Goal: Transaction & Acquisition: Purchase product/service

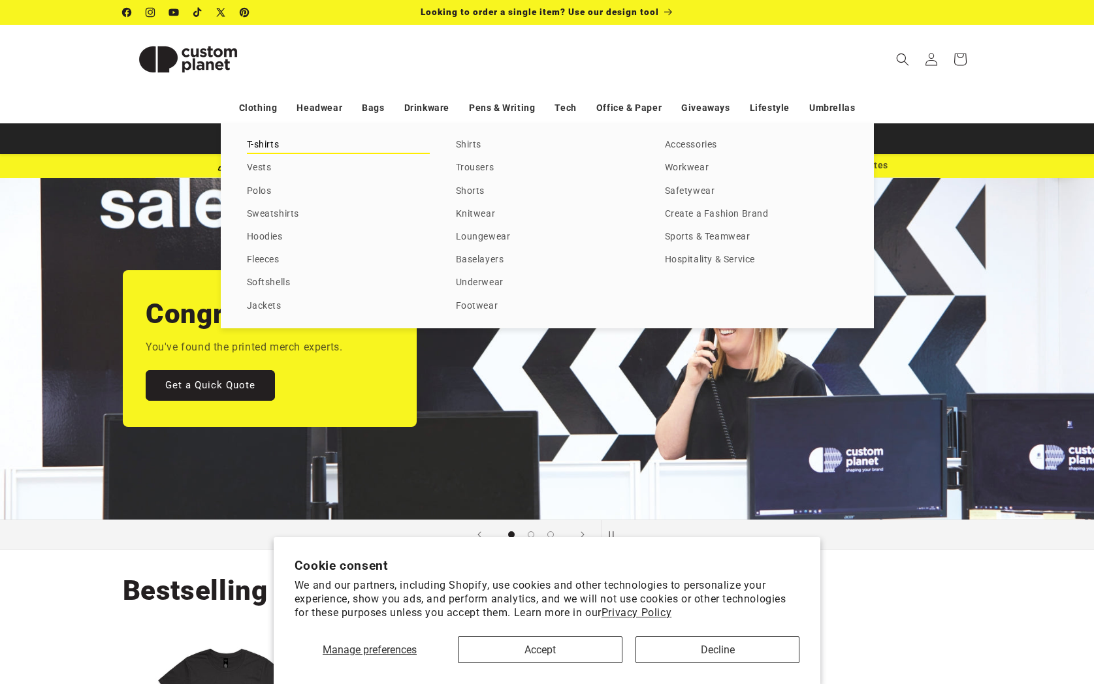
click at [262, 146] on link "T-shirts" at bounding box center [338, 145] width 183 height 18
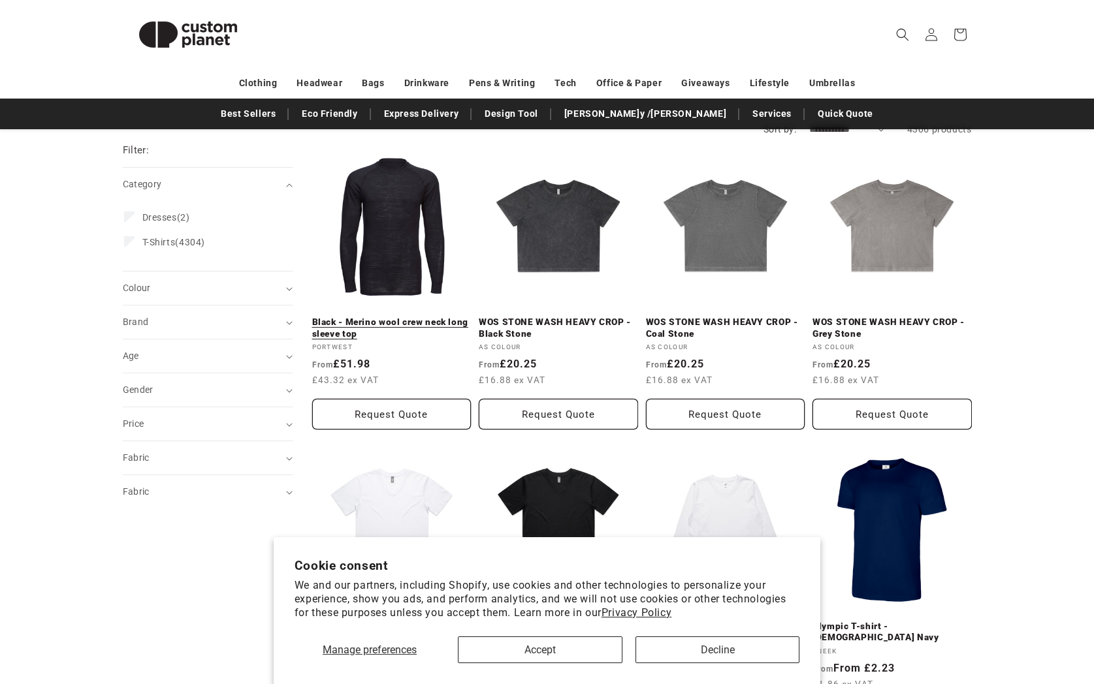
scroll to position [140, 0]
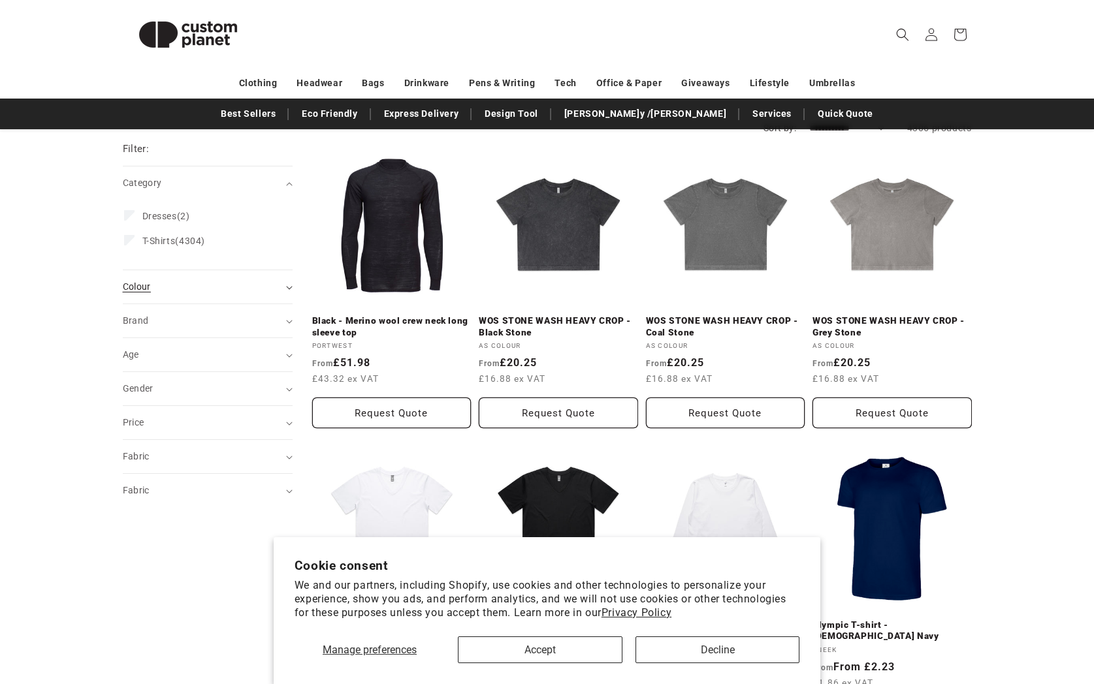
click at [146, 281] on div "Colour (0)" at bounding box center [202, 287] width 159 height 14
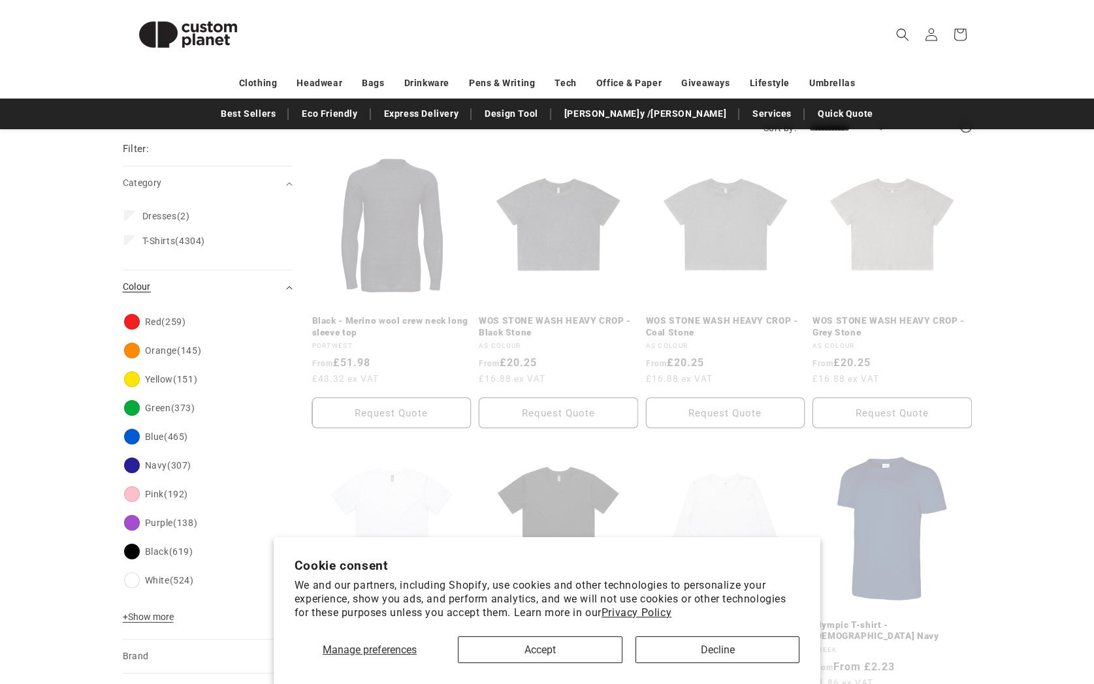
click at [166, 289] on div "Colour (0)" at bounding box center [202, 287] width 159 height 14
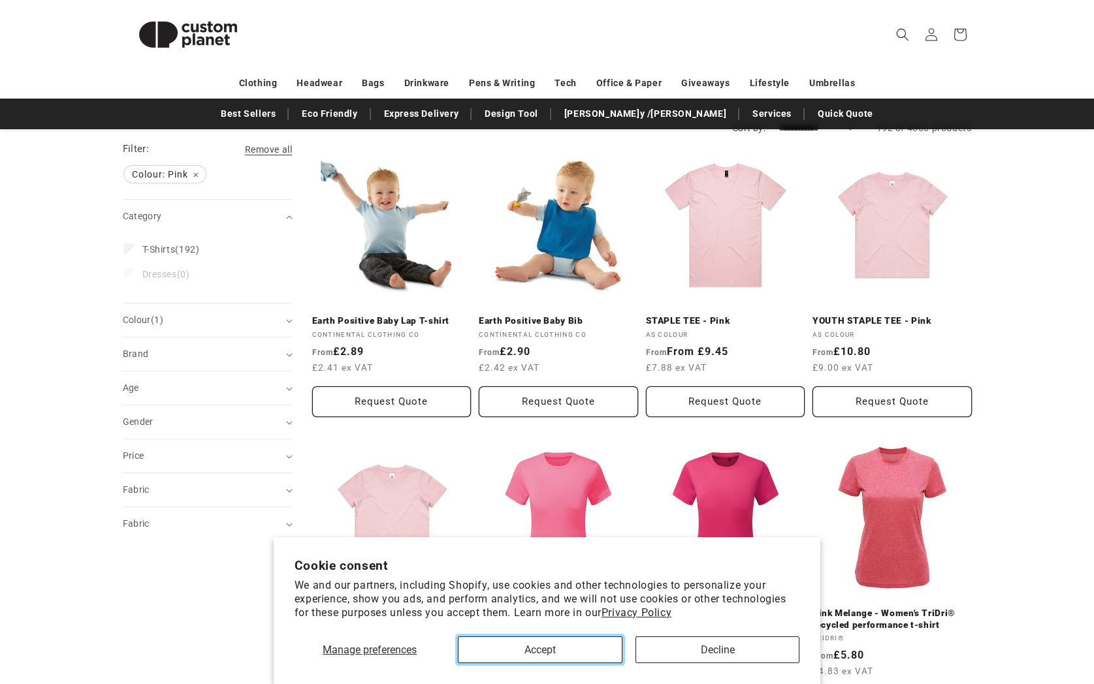
click at [577, 645] on button "Accept" at bounding box center [540, 650] width 165 height 27
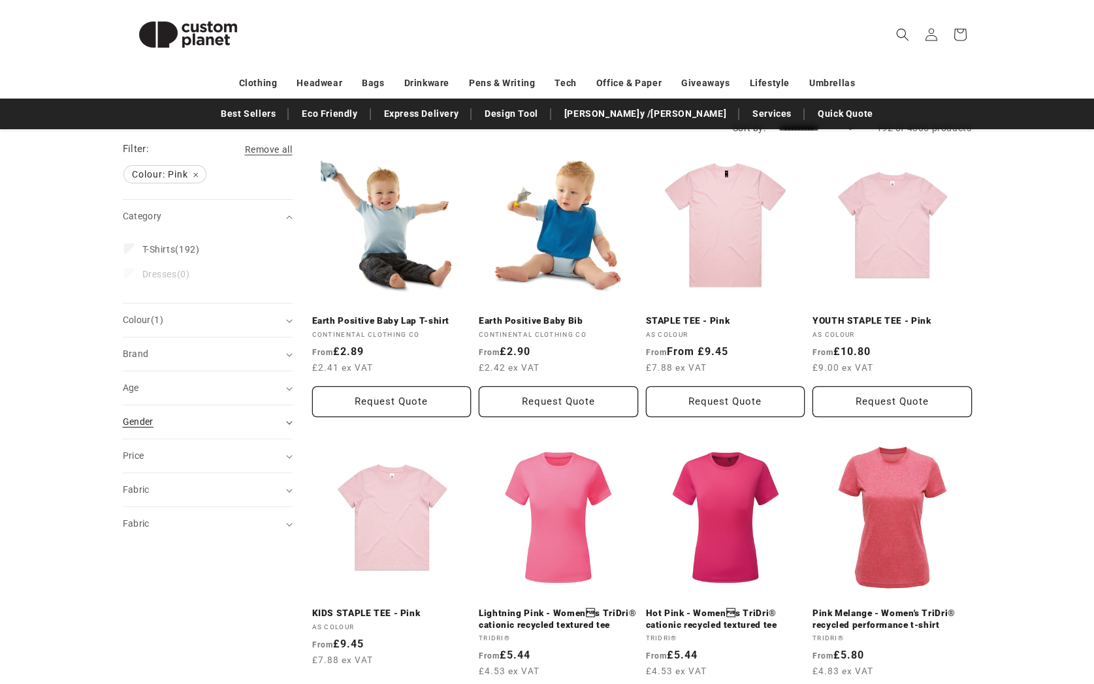
click at [223, 427] on div "Gender (0)" at bounding box center [202, 422] width 159 height 14
click at [154, 482] on span "[DEMOGRAPHIC_DATA]" at bounding box center [193, 480] width 103 height 10
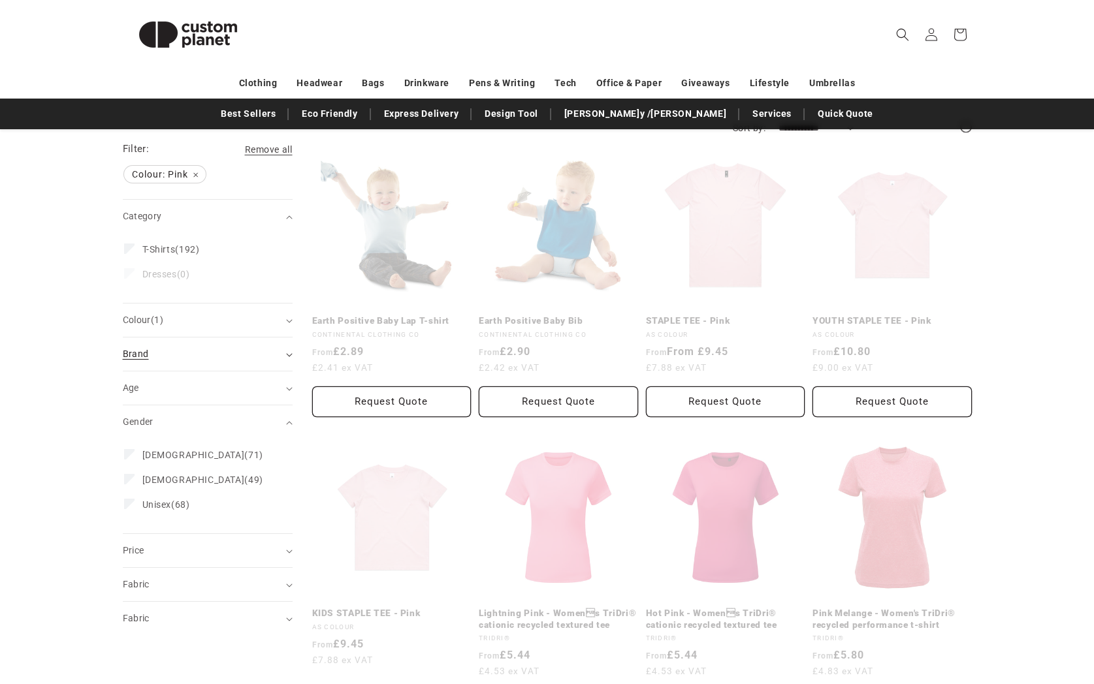
click at [151, 358] on div "Brand (0)" at bounding box center [202, 354] width 159 height 14
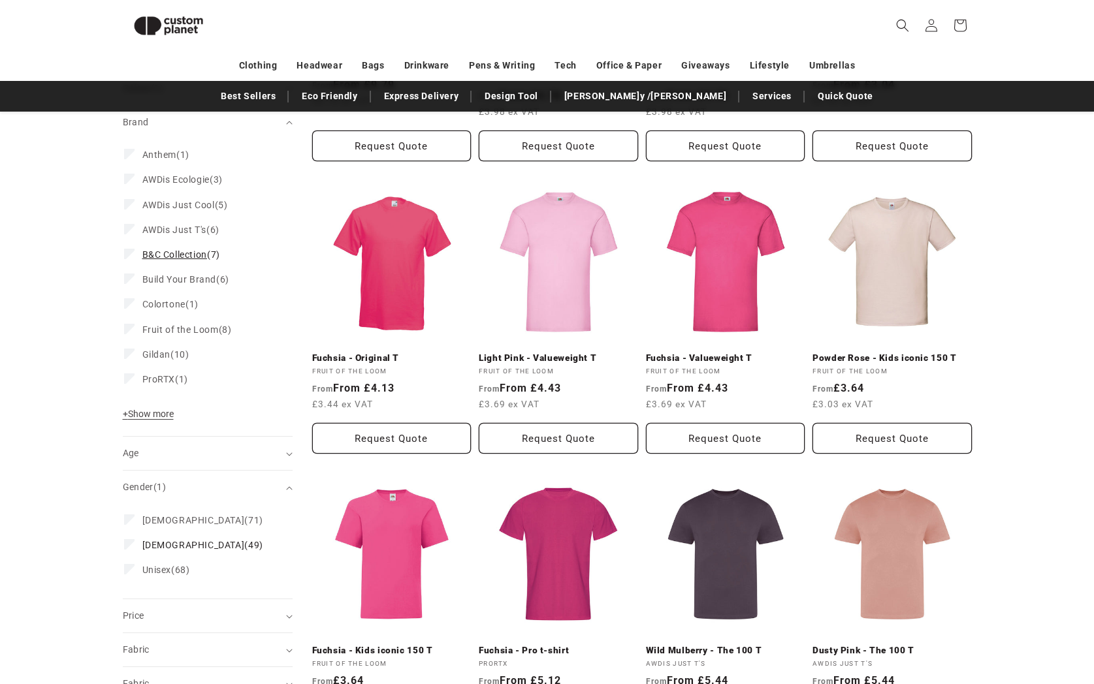
scroll to position [381, 0]
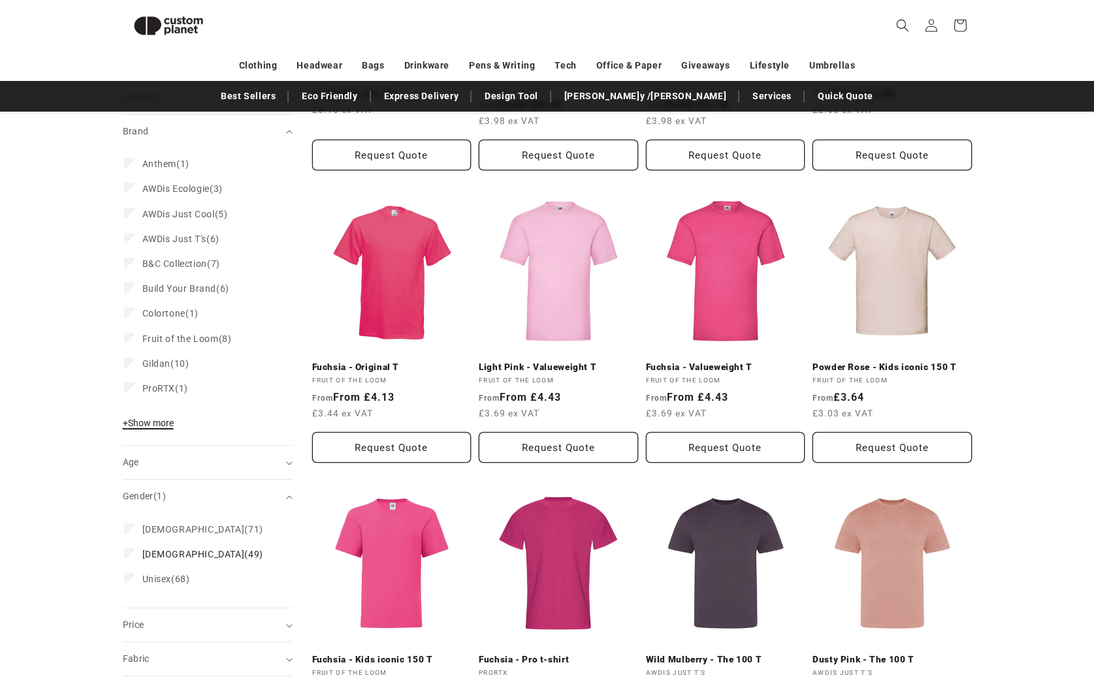
click at [167, 418] on span "+ Show more" at bounding box center [148, 423] width 51 height 10
click at [180, 408] on span "[PERSON_NAME] Europe" at bounding box center [196, 413] width 108 height 10
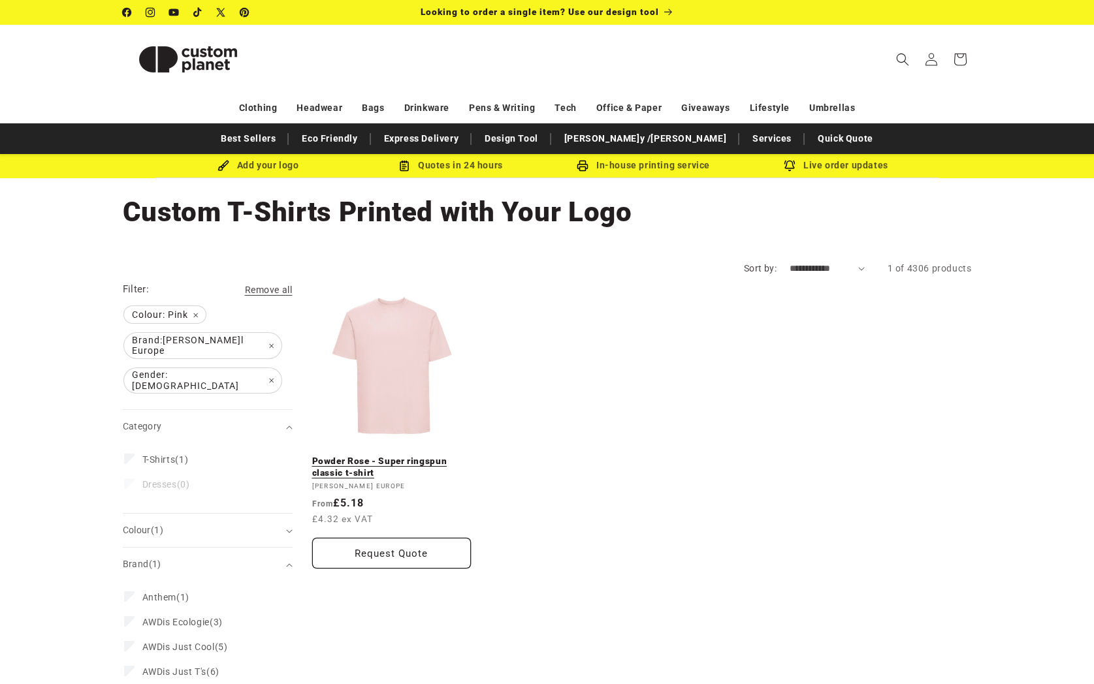
click at [369, 456] on link "Powder Rose - Super ringspun classic t-shirt" at bounding box center [391, 467] width 159 height 23
